Goal: Information Seeking & Learning: Learn about a topic

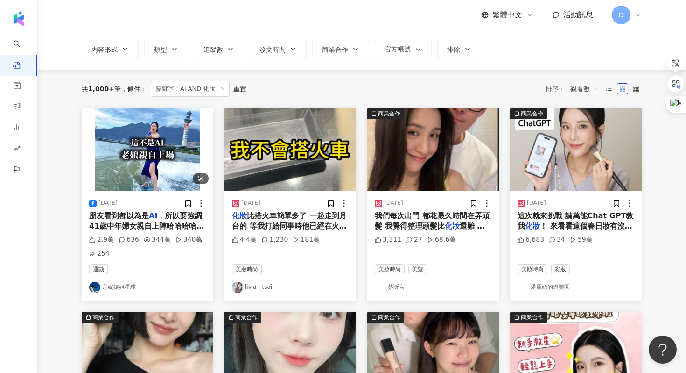
scroll to position [62, 0]
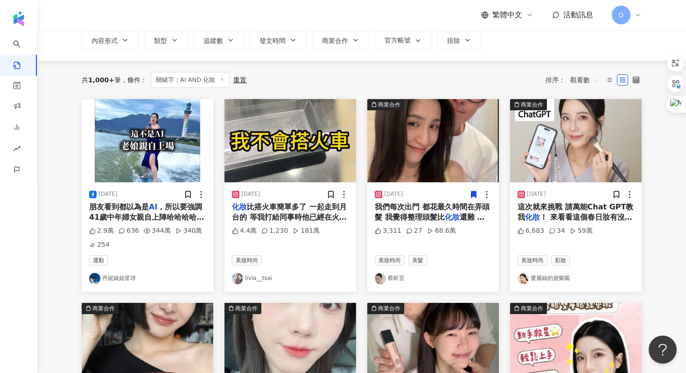
click at [474, 201] on div "收藏此貼文" at bounding box center [474, 201] width 0 height 0
click at [418, 206] on span "我們每次出門 都花最久時間在弄頭髮 我覺得整理頭髮比" at bounding box center [432, 211] width 115 height 19
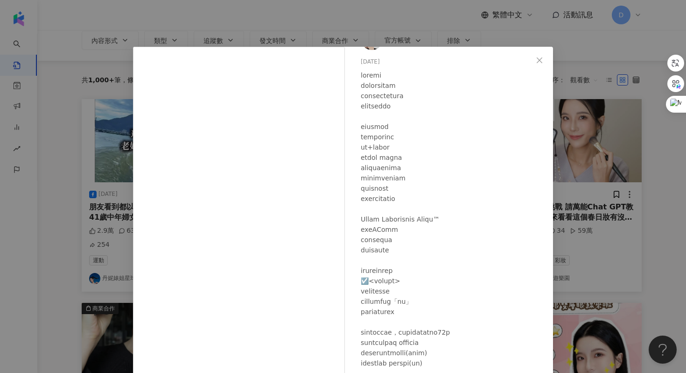
scroll to position [239, 0]
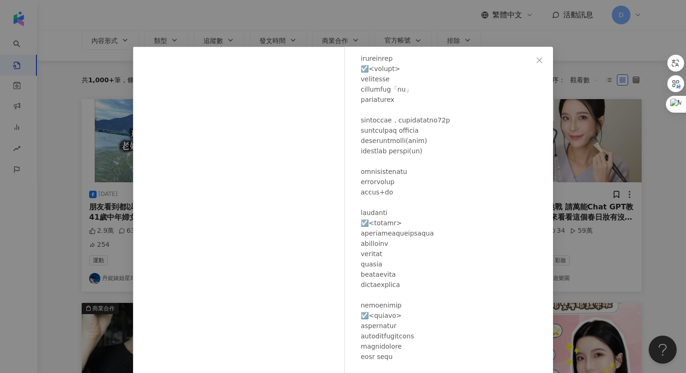
click at [597, 196] on div "[PERSON_NAME][DATE] 3,311 27 68.6萬 查看原始貼文" at bounding box center [343, 186] width 686 height 373
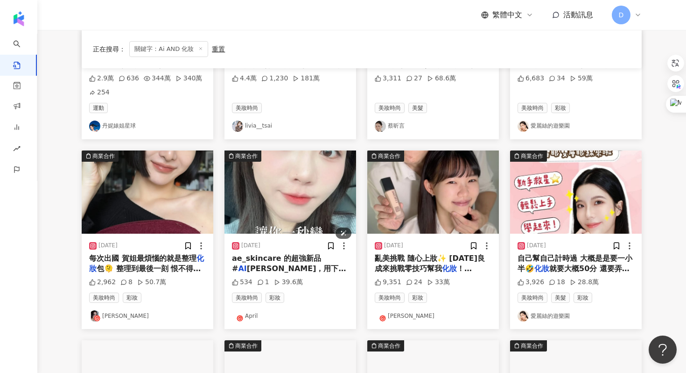
scroll to position [212, 0]
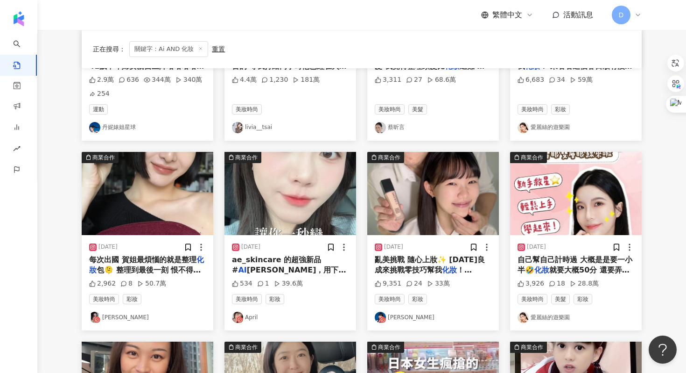
click at [291, 266] on div "ae_skincare 的超強新品 # AI 素顏霜，用下來真的超驚艷！💜💖" at bounding box center [290, 264] width 117 height 21
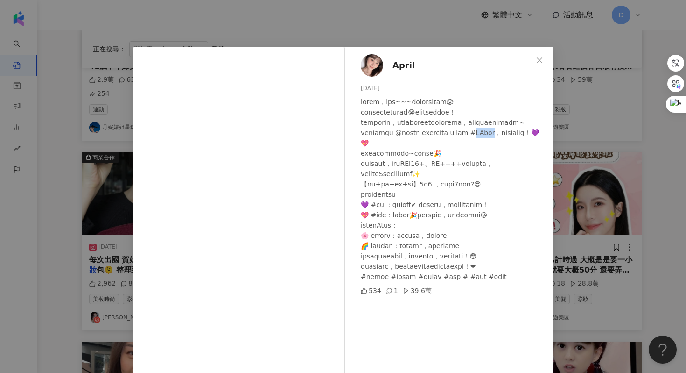
drag, startPoint x: 506, startPoint y: 142, endPoint x: 529, endPoint y: 145, distance: 23.5
click at [529, 145] on div at bounding box center [453, 189] width 185 height 185
click at [528, 145] on div at bounding box center [453, 189] width 185 height 185
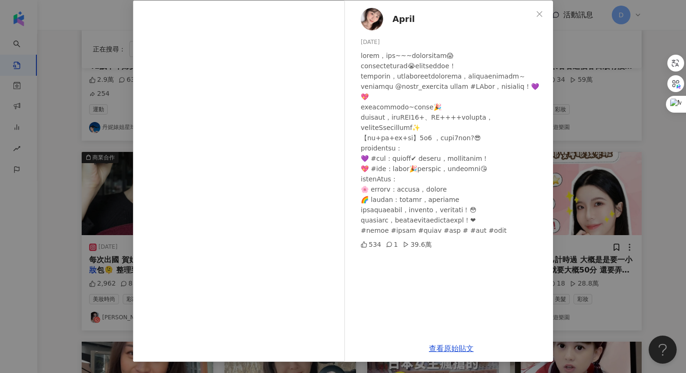
click at [585, 224] on div "April [DATE] 534 1 39.6萬 查看原始貼文" at bounding box center [343, 186] width 686 height 373
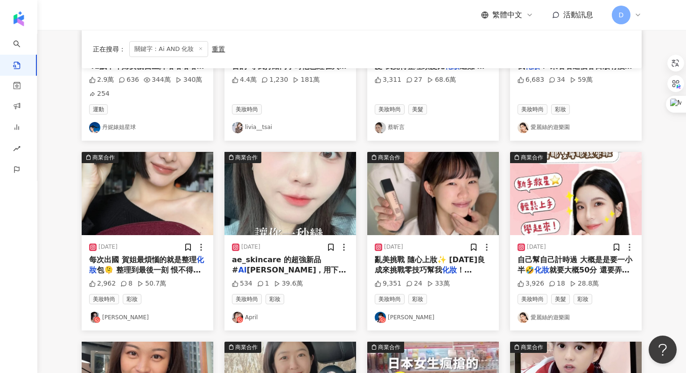
click at [155, 269] on span "包🫠 整理到最後一刻 恨不得整個" at bounding box center [145, 274] width 112 height 19
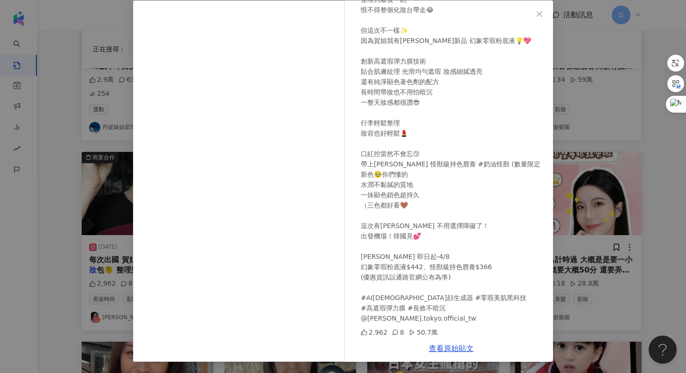
scroll to position [79, 0]
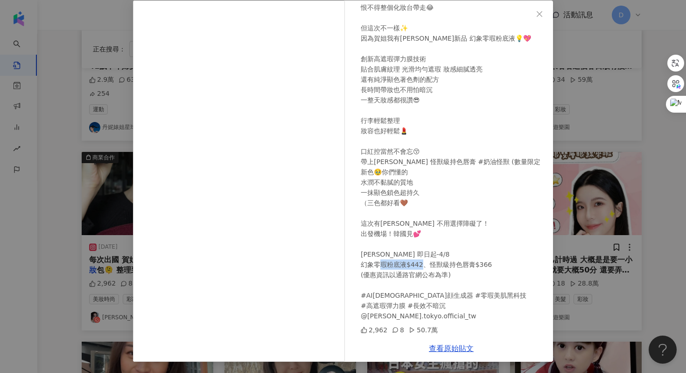
drag, startPoint x: 403, startPoint y: 293, endPoint x: 357, endPoint y: 293, distance: 46.7
click at [357, 293] on div "[PERSON_NAME] [DATE] 每次出國 賀姐最煩惱的就是整理化妝包🫠 整理到最後一刻 恨不得整個化妝台帶走😂 但這次不一樣✨ 因為賀姐我有[PER…" at bounding box center [452, 167] width 204 height 334
click at [570, 205] on div "[PERSON_NAME] [DATE] 每次出國 賀姐最煩惱的就是整理化妝包🫠 整理到最後一刻 恨不得整個化妝台帶走😂 但這次不一樣✨ 因為賀姐我有[PER…" at bounding box center [343, 186] width 686 height 373
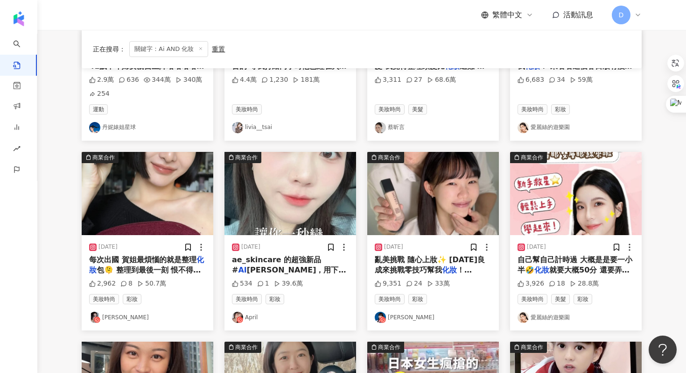
click at [542, 267] on mark "化妝" at bounding box center [542, 269] width 15 height 9
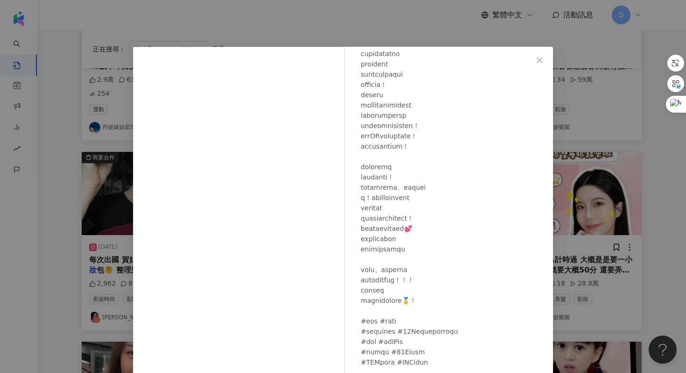
scroll to position [45, 0]
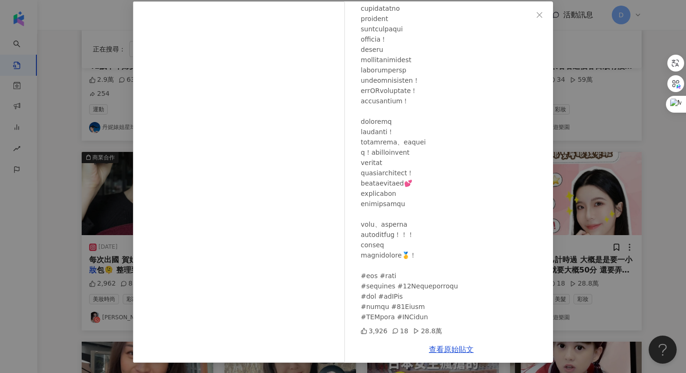
click at [568, 185] on div "[PERSON_NAME]的遊樂園 [DATE] 3,926 18 28.8萬 查看原始貼文" at bounding box center [343, 186] width 686 height 373
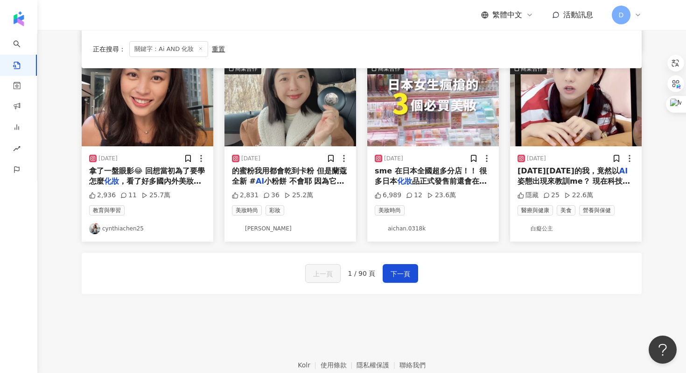
scroll to position [505, 0]
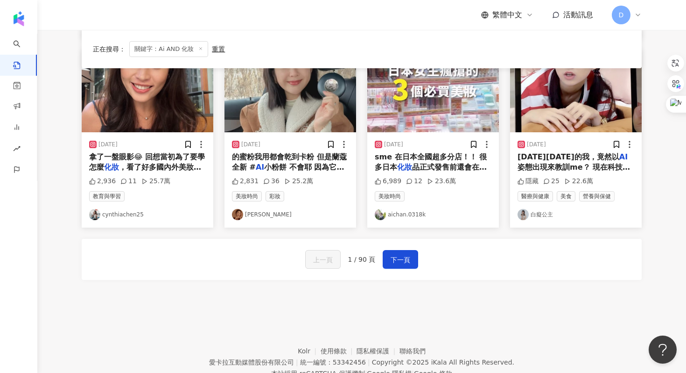
click at [549, 156] on span "[DATE][DATE]的我，竟然以" at bounding box center [569, 156] width 102 height 9
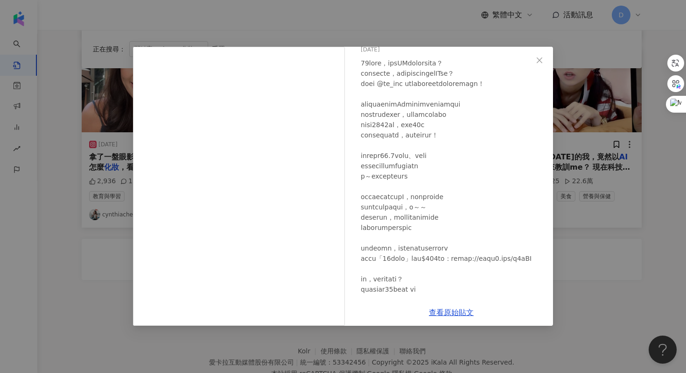
scroll to position [89, 0]
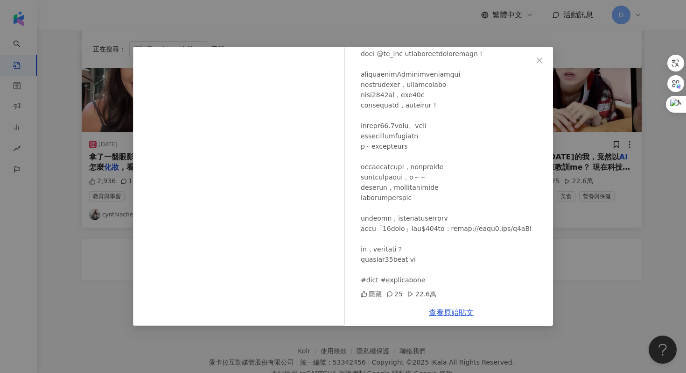
click at [564, 171] on div "白癡公主 [DATE] 隱藏 25 22.6萬 查看原始貼文" at bounding box center [343, 186] width 686 height 373
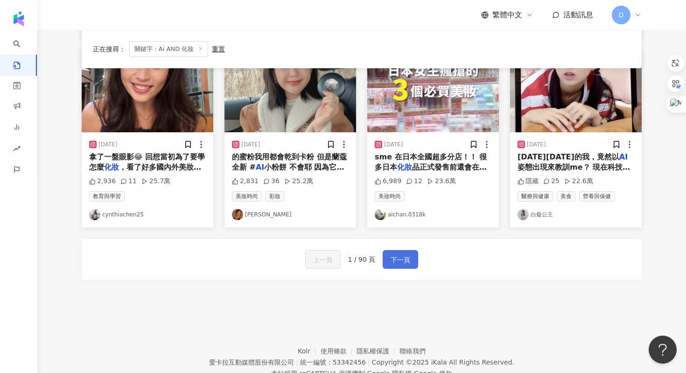
click at [404, 254] on span "下一頁" at bounding box center [401, 259] width 20 height 11
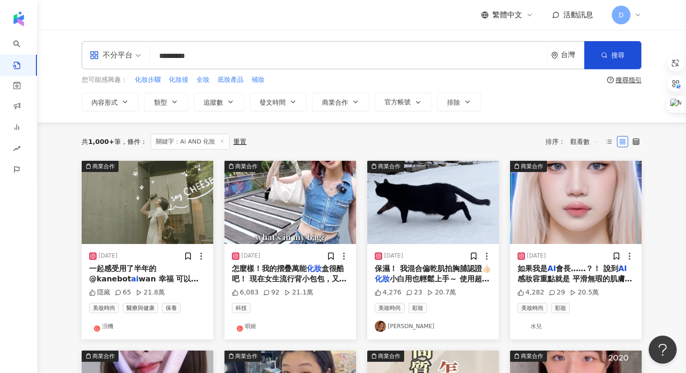
scroll to position [43, 0]
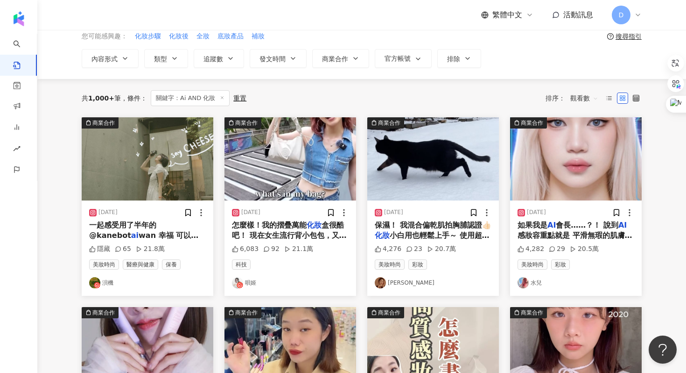
click at [275, 225] on span "怎麼樣！我的摺疊萬能" at bounding box center [269, 224] width 75 height 9
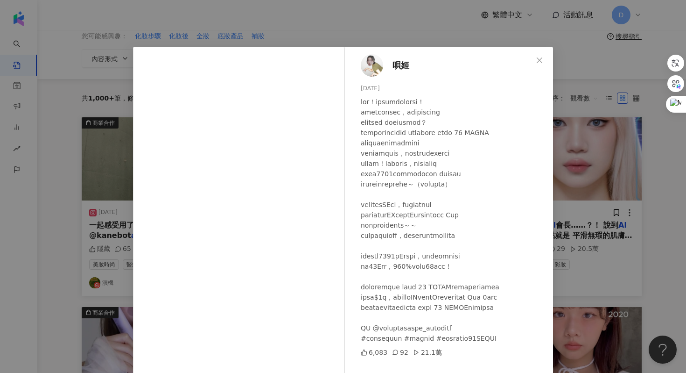
scroll to position [46, 0]
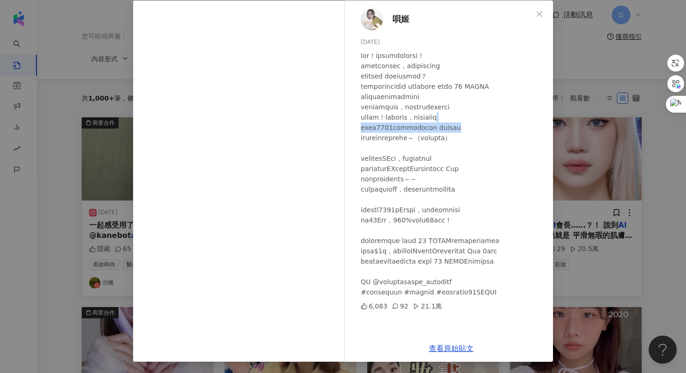
click at [611, 122] on div "唄姬 [DATE] 6,083 92 21.1萬 查看原始貼文" at bounding box center [343, 186] width 686 height 373
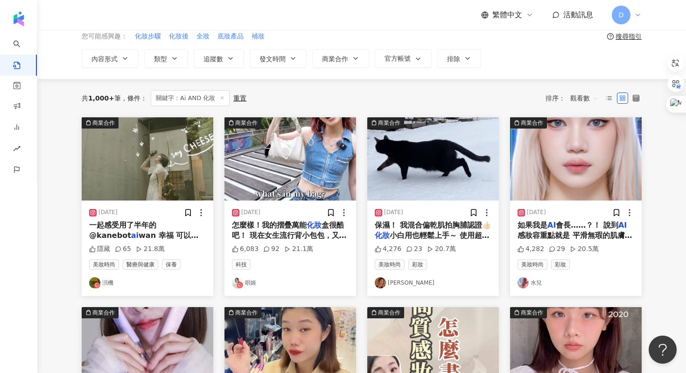
click at [542, 225] on span "如果我是" at bounding box center [533, 224] width 30 height 9
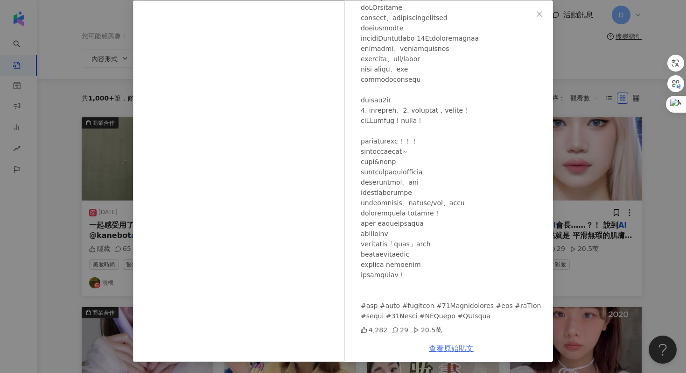
click at [455, 352] on link "查看原始貼文" at bounding box center [451, 348] width 45 height 9
click at [565, 148] on div "水兒 [DATE] 4,282 29 20.5萬 查看原始貼文" at bounding box center [343, 186] width 686 height 373
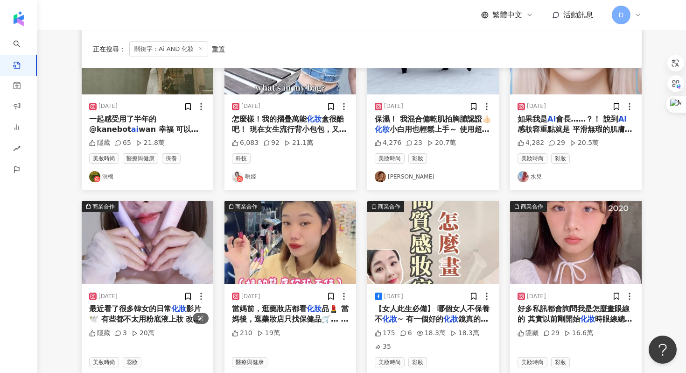
scroll to position [104, 0]
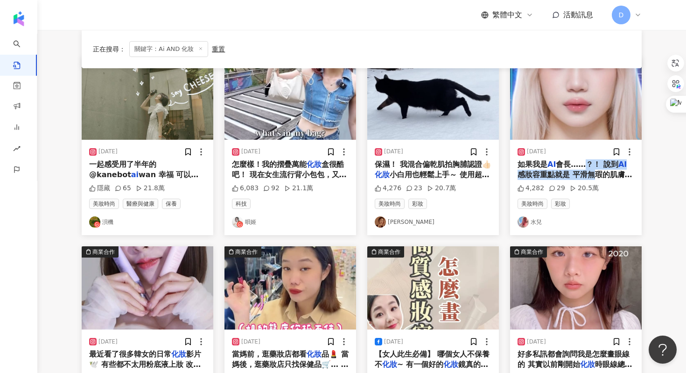
click at [587, 169] on div "如果我是 AI 會長……？！ 說到 AI 感妝容重點就是 平滑無瑕的肌膚、精緻順暢的眼線還有藍綠色的隱形眼鏡 每次畫眼線我想都不會想 直接抓媚比琳Maybel…" at bounding box center [576, 169] width 117 height 21
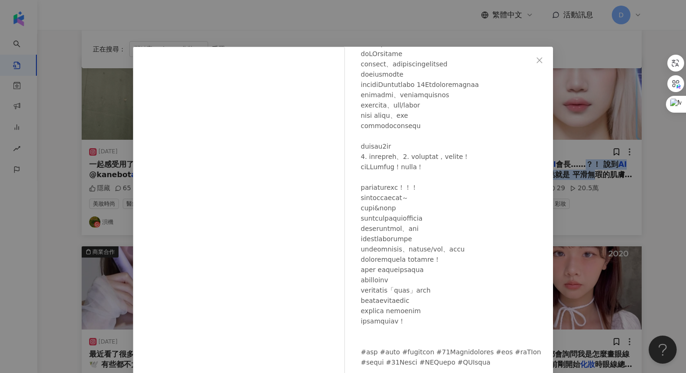
scroll to position [46, 0]
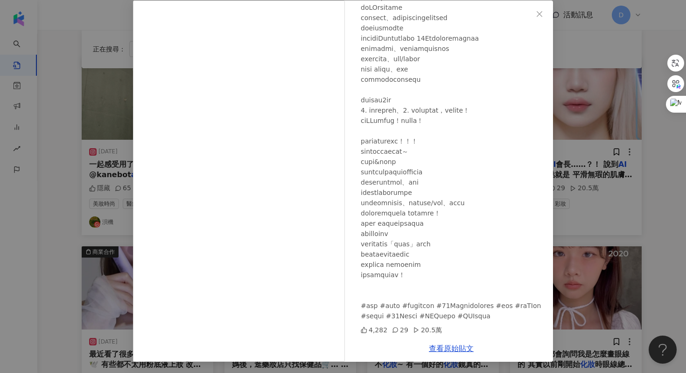
click at [602, 149] on div "水兒 [DATE] 4,282 29 20.5萬 查看原始貼文" at bounding box center [343, 186] width 686 height 373
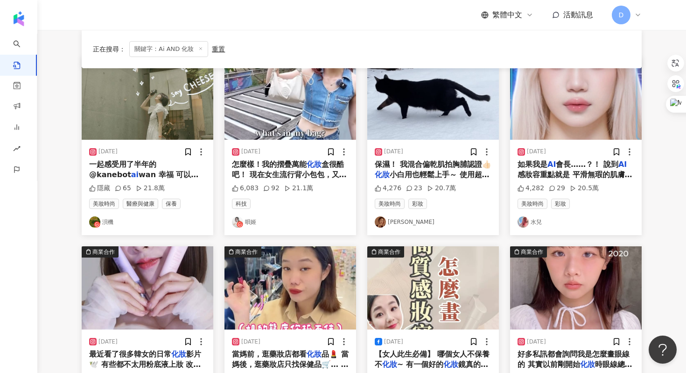
scroll to position [255, 0]
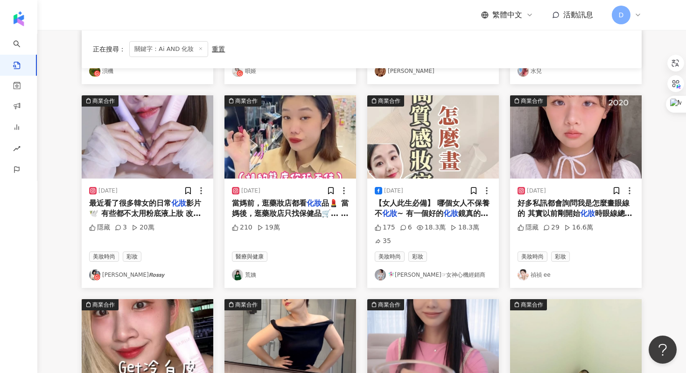
click at [569, 214] on span "好多私訊都會詢問我是怎麼畫眼線的 其實以前剛開始" at bounding box center [574, 207] width 112 height 19
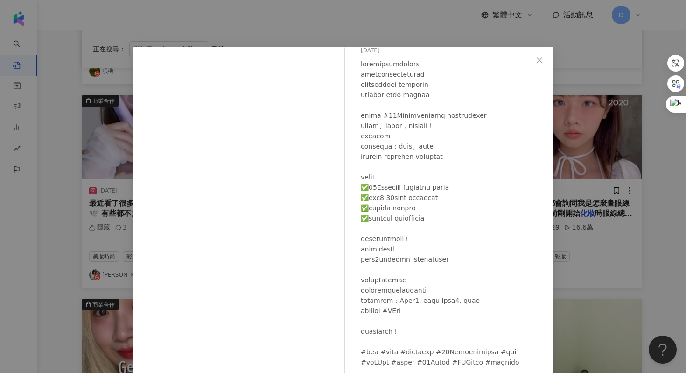
scroll to position [46, 0]
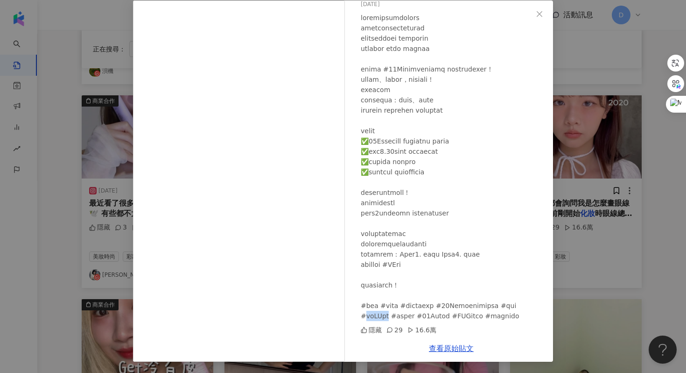
drag, startPoint x: 441, startPoint y: 308, endPoint x: 412, endPoint y: 307, distance: 28.9
click at [412, 307] on div at bounding box center [453, 167] width 185 height 308
click at [595, 232] on div "禎禎 ee [DATE] 隱藏 29 16.6萬 查看原始貼文" at bounding box center [343, 186] width 686 height 373
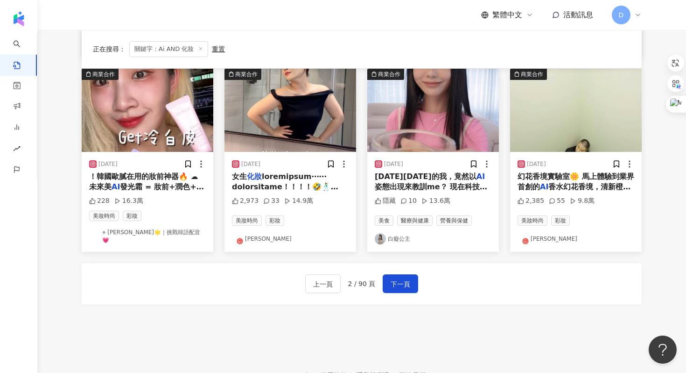
scroll to position [485, 0]
click at [274, 190] on span at bounding box center [289, 364] width 114 height 385
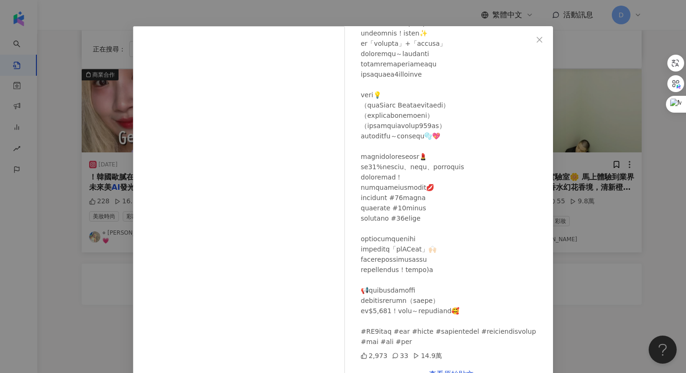
scroll to position [22, 0]
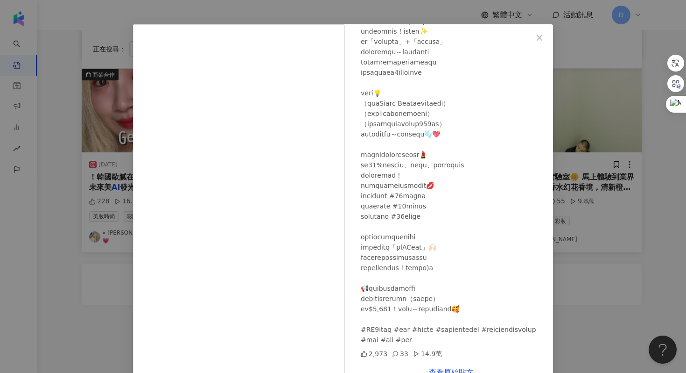
click at [571, 180] on div "[PERSON_NAME][DATE] 2,973 33 14.9萬 查看原始貼文" at bounding box center [343, 186] width 686 height 373
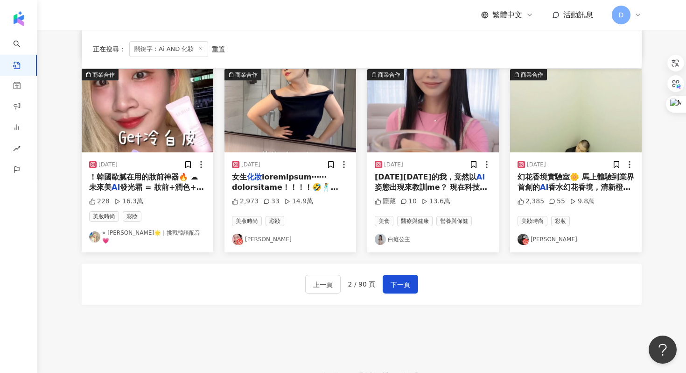
click at [148, 175] on span "！韓國歐膩在用的妝前神器🔥 ☁ 未來美" at bounding box center [143, 181] width 109 height 19
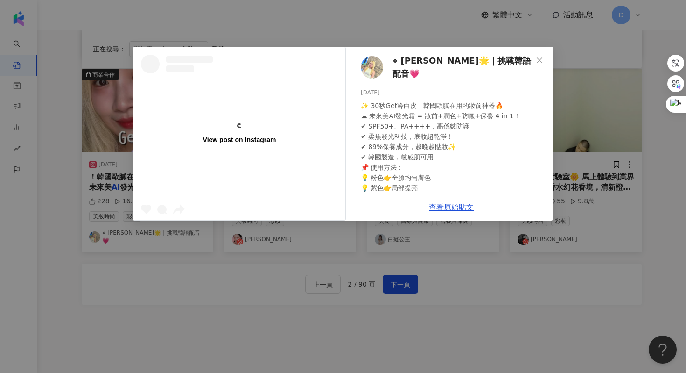
click at [605, 177] on div "View post on Instagram ⋄ [PERSON_NAME]🌟｜挑戰韓語配音💗 [DATE] ✨ 30秒Get冷白皮！韓國歐膩在用的妝前神器🔥…" at bounding box center [343, 186] width 686 height 373
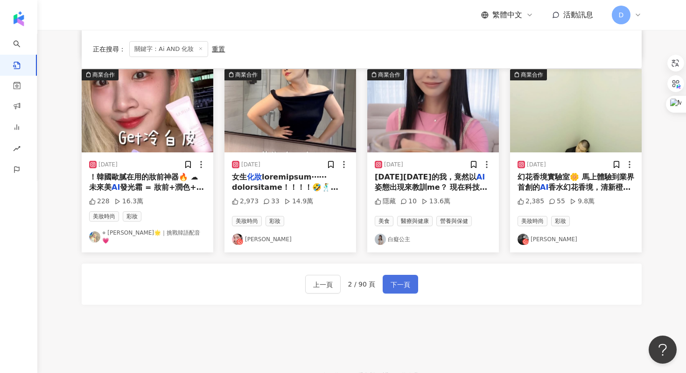
click at [403, 287] on button "下一頁" at bounding box center [400, 283] width 35 height 19
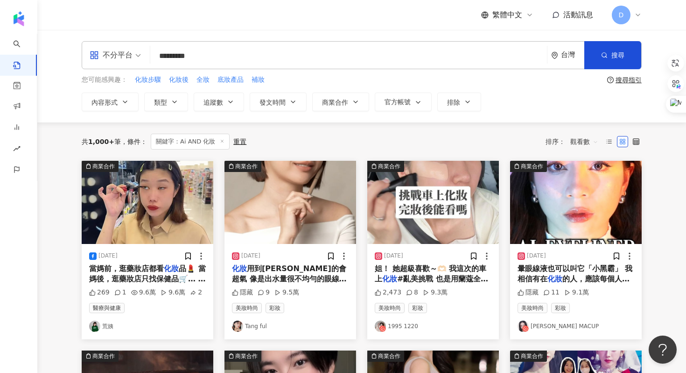
scroll to position [42, 0]
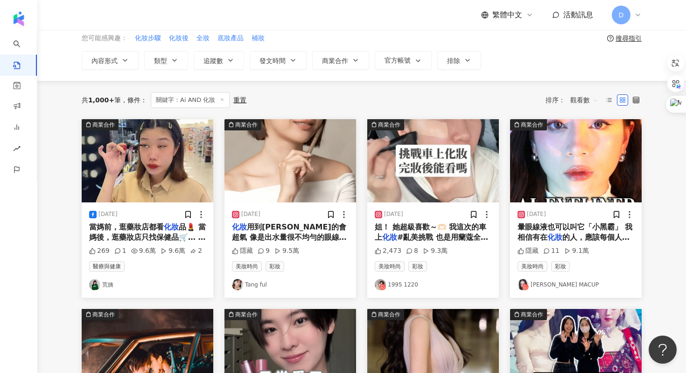
click at [458, 234] on span "#亂美挑戰 也是用蘭蔻全新升級零粉" at bounding box center [431, 241] width 113 height 19
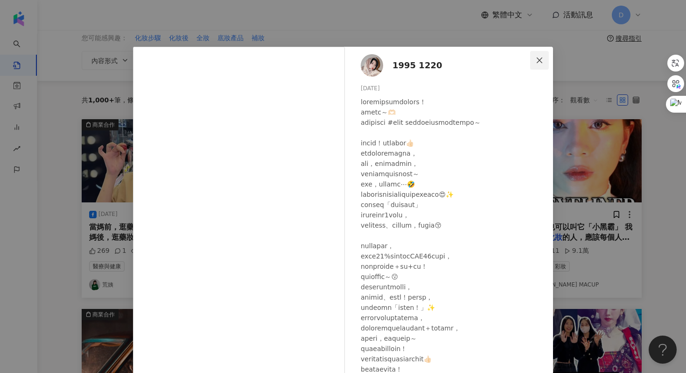
click at [543, 62] on span "Close" at bounding box center [539, 59] width 19 height 7
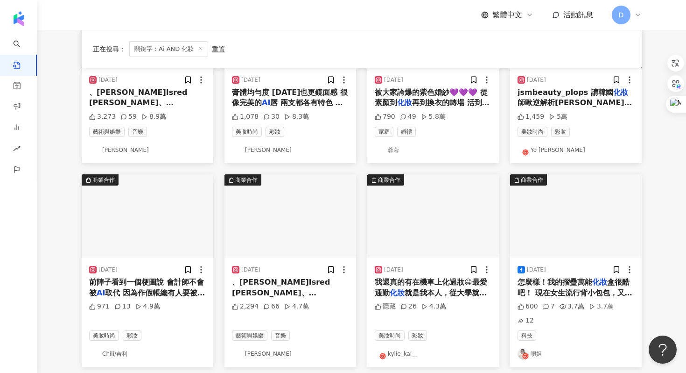
scroll to position [447, 0]
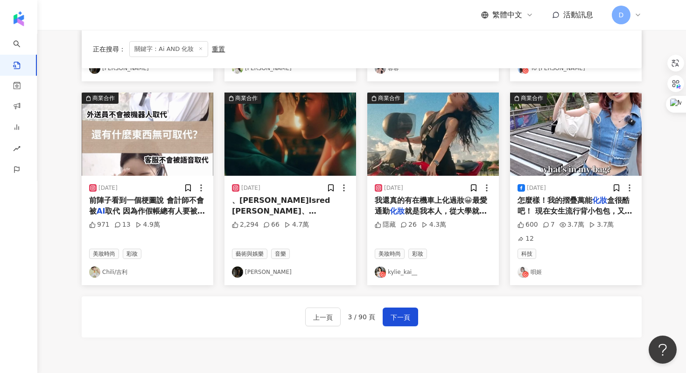
click at [437, 203] on span "我還真的有在機車上化過妝😀最愛通勤" at bounding box center [431, 205] width 113 height 19
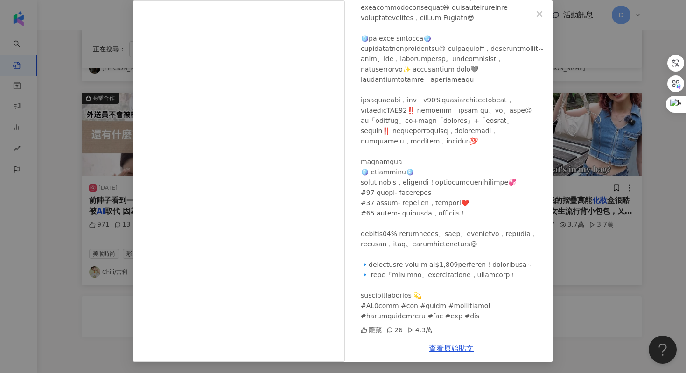
scroll to position [0, 0]
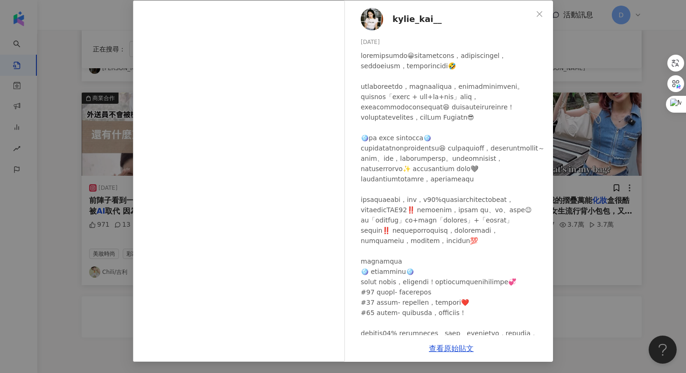
click at [591, 238] on div "kylie_kai__ [DATE] 隱藏 26 4.3萬 查看原始貼文" at bounding box center [343, 186] width 686 height 373
